Goal: Check status: Check status

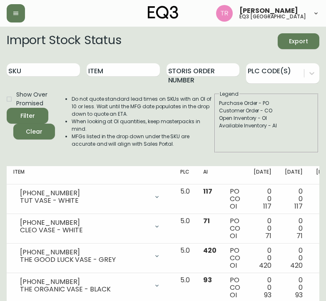
click at [54, 77] on div "SKU" at bounding box center [43, 70] width 73 height 27
click at [52, 71] on input "SKU" at bounding box center [43, 69] width 73 height 13
paste input "[PHONE_NUMBER]"
type input "[PHONE_NUMBER]"
click at [63, 69] on input "[PHONE_NUMBER]" at bounding box center [43, 69] width 73 height 13
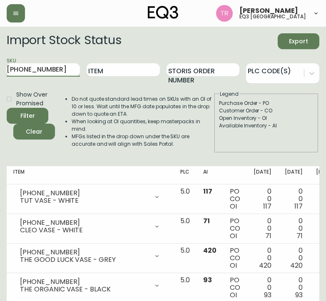
click at [7, 108] on button "Filter" at bounding box center [28, 116] width 42 height 16
